Goal: Transaction & Acquisition: Purchase product/service

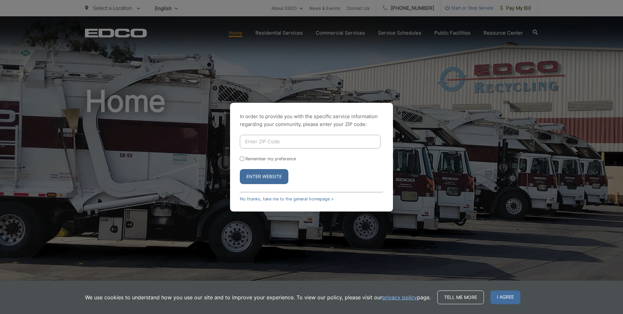
click at [276, 142] on input "Enter ZIP Code" at bounding box center [310, 142] width 141 height 14
click at [229, 110] on div "In order to provide you with the specific service information regarding your co…" at bounding box center [311, 157] width 623 height 314
click at [268, 202] on div "In order to provide you with the specific service information regarding your co…" at bounding box center [311, 157] width 163 height 109
click at [267, 197] on link "No thanks, take me to the general homepage >" at bounding box center [287, 198] width 94 height 5
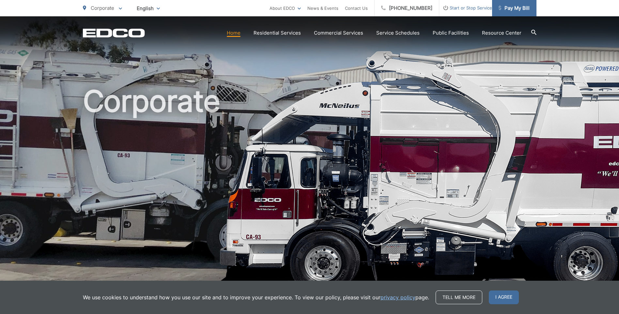
click at [519, 9] on span "Pay My Bill" at bounding box center [513, 8] width 31 height 8
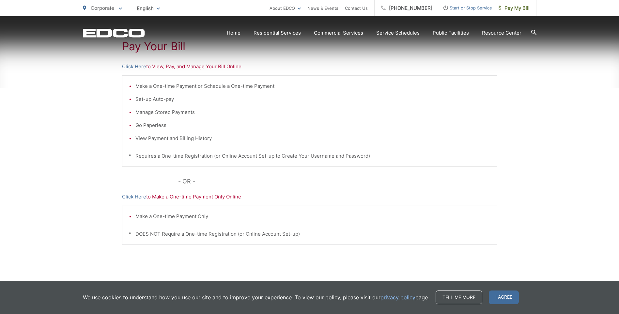
scroll to position [150, 0]
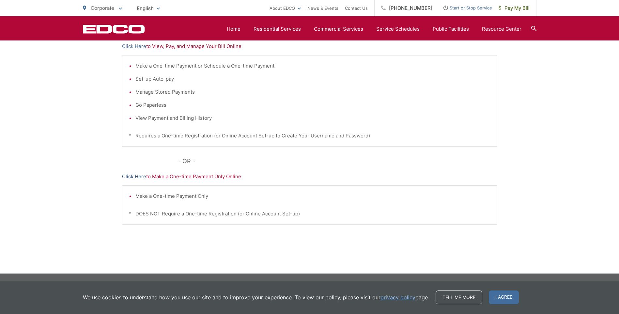
click at [136, 174] on link "Click Here" at bounding box center [134, 176] width 24 height 8
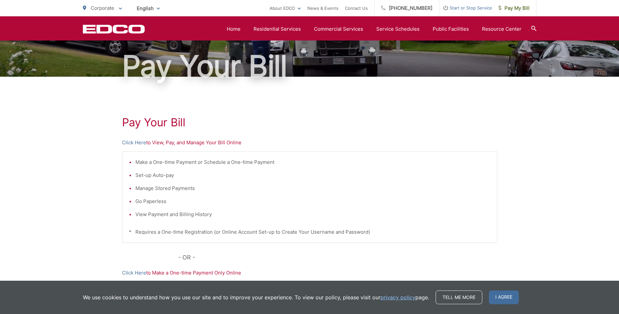
scroll to position [0, 0]
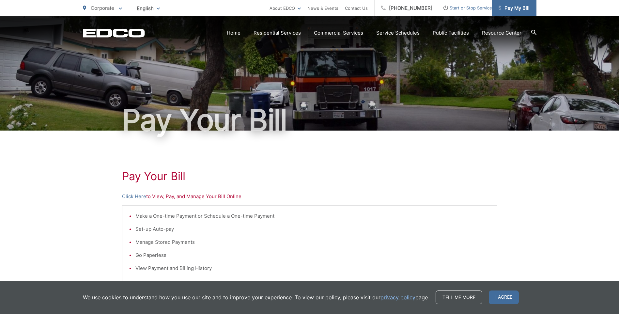
click at [512, 10] on span "Pay My Bill" at bounding box center [513, 8] width 31 height 8
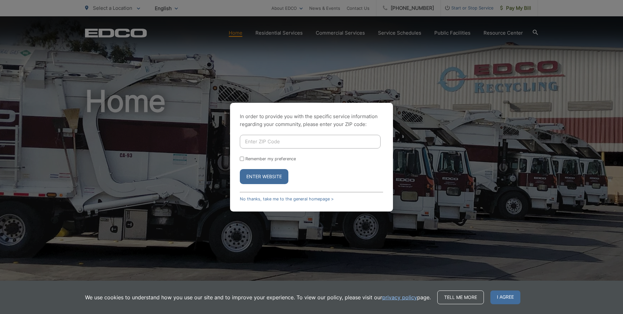
click at [388, 49] on div "In order to provide you with the specific service information regarding your co…" at bounding box center [311, 157] width 623 height 314
click at [294, 196] on link "No thanks, take me to the general homepage >" at bounding box center [287, 198] width 94 height 5
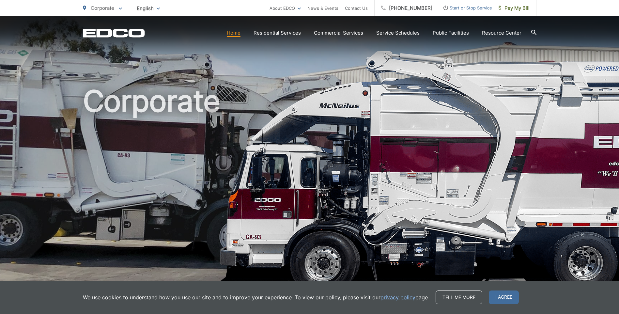
click at [508, 298] on span "I agree" at bounding box center [503, 297] width 30 height 14
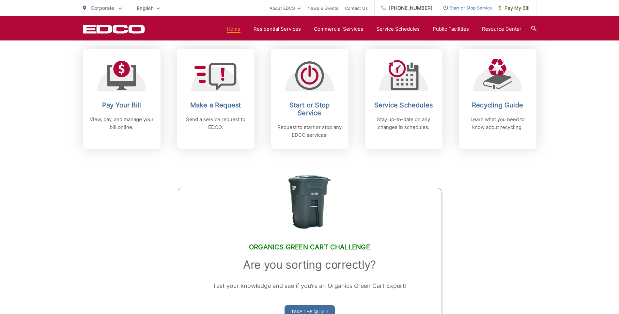
scroll to position [228, 0]
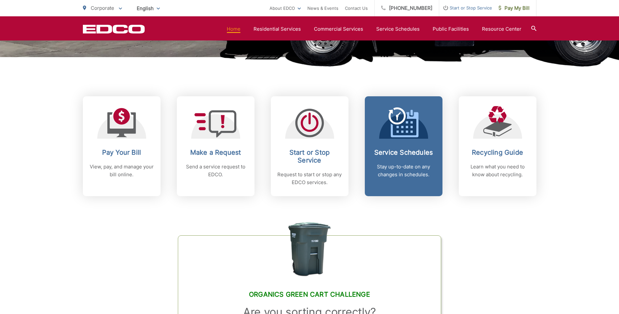
click at [406, 138] on span at bounding box center [403, 122] width 30 height 31
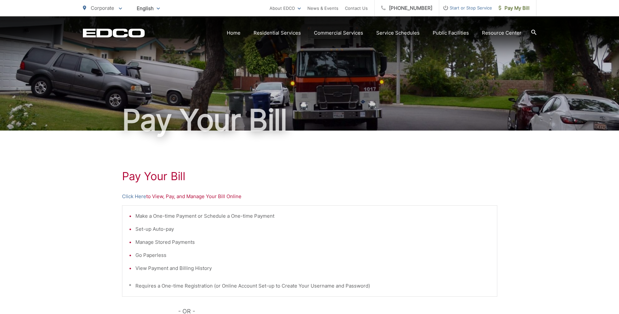
scroll to position [65, 0]
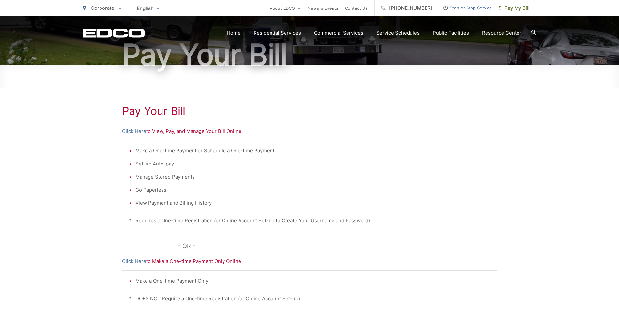
click at [211, 134] on p "Click Here to View, Pay, and Manage Your Bill Online" at bounding box center [309, 131] width 375 height 8
click at [211, 133] on p "Click Here to View, Pay, and Manage Your Bill Online" at bounding box center [309, 131] width 375 height 8
click at [137, 128] on link "Click Here" at bounding box center [134, 131] width 24 height 8
click at [133, 130] on link "Click Here" at bounding box center [134, 131] width 24 height 8
click at [139, 262] on link "Click Here" at bounding box center [134, 261] width 24 height 8
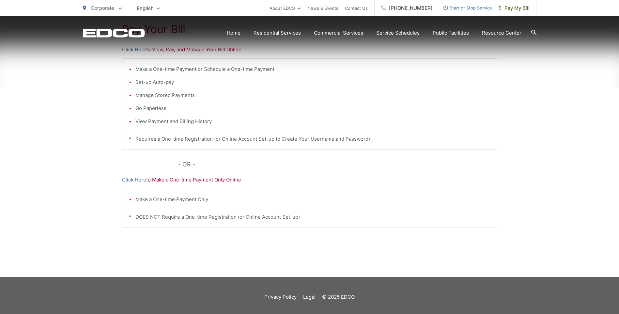
scroll to position [150, 0]
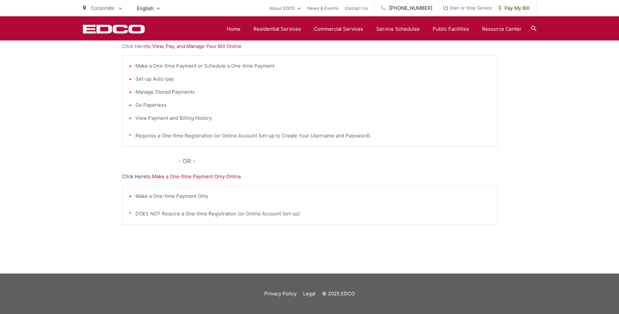
click at [135, 176] on link "Click Here" at bounding box center [134, 176] width 24 height 8
click at [472, 5] on span "Start or Stop Service" at bounding box center [465, 8] width 53 height 8
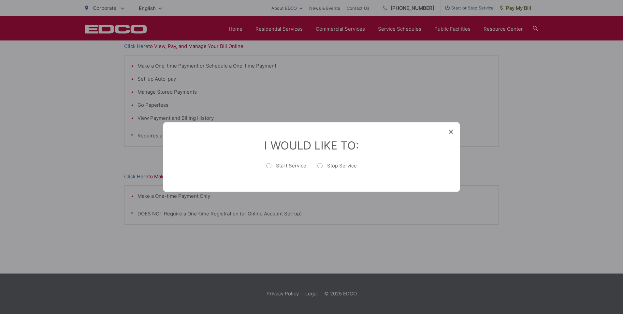
click at [448, 131] on div "I Would Like To: Start Service Stop Service" at bounding box center [311, 156] width 297 height 69
click at [450, 131] on icon at bounding box center [451, 131] width 5 height 5
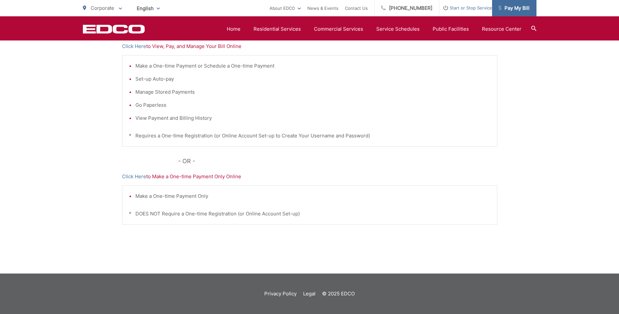
click at [508, 6] on span "Pay My Bill" at bounding box center [513, 8] width 31 height 8
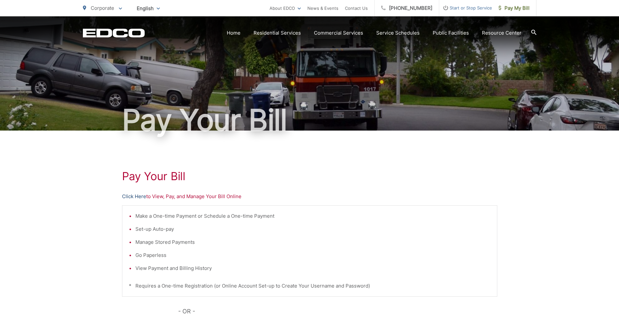
click at [140, 196] on link "Click Here" at bounding box center [134, 196] width 24 height 8
